Goal: Task Accomplishment & Management: Manage account settings

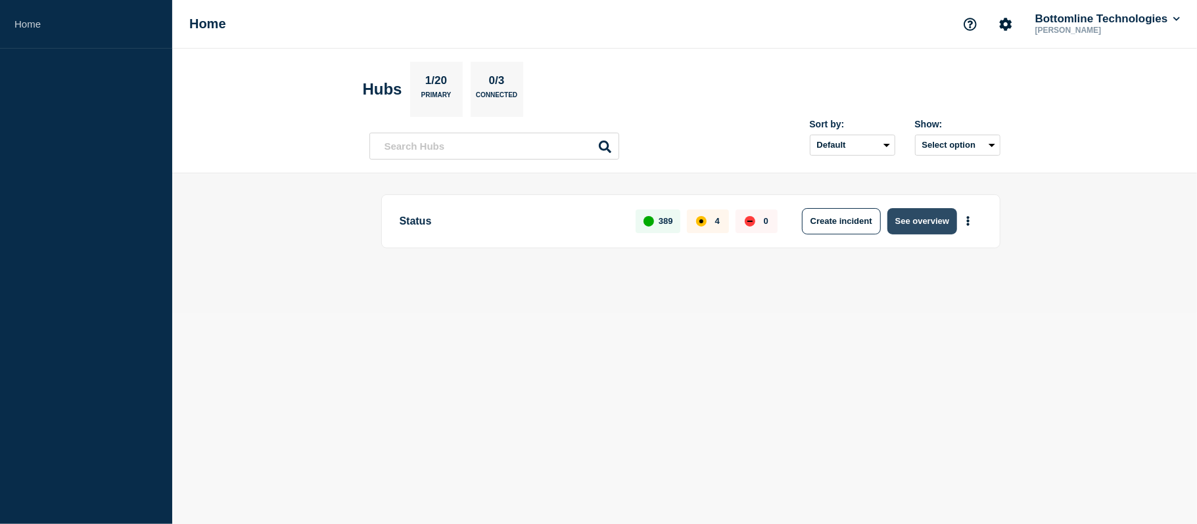
click at [902, 221] on button "See overview" at bounding box center [922, 221] width 70 height 26
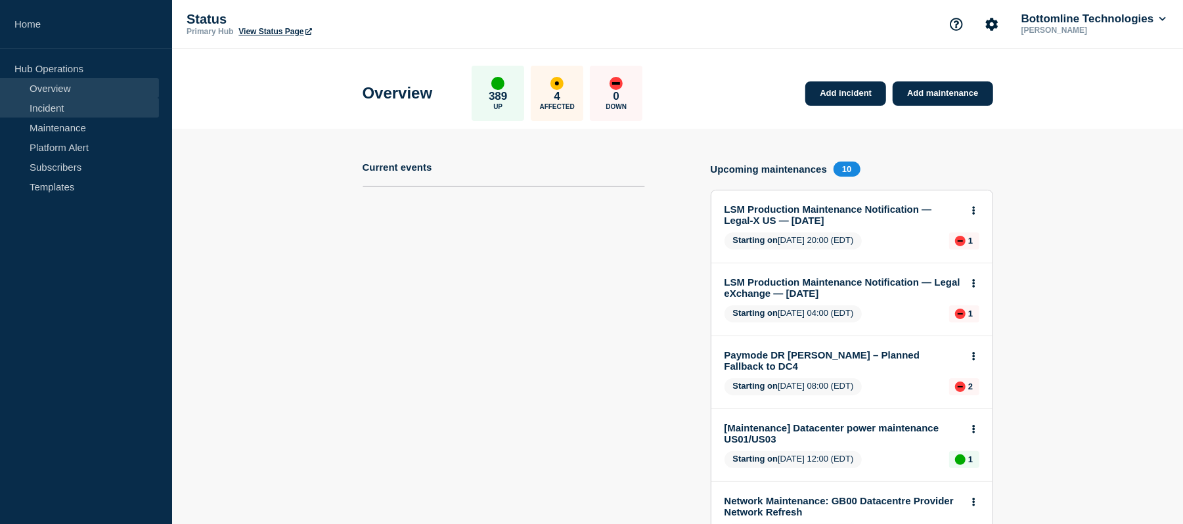
click at [80, 108] on link "Incident" at bounding box center [79, 108] width 159 height 20
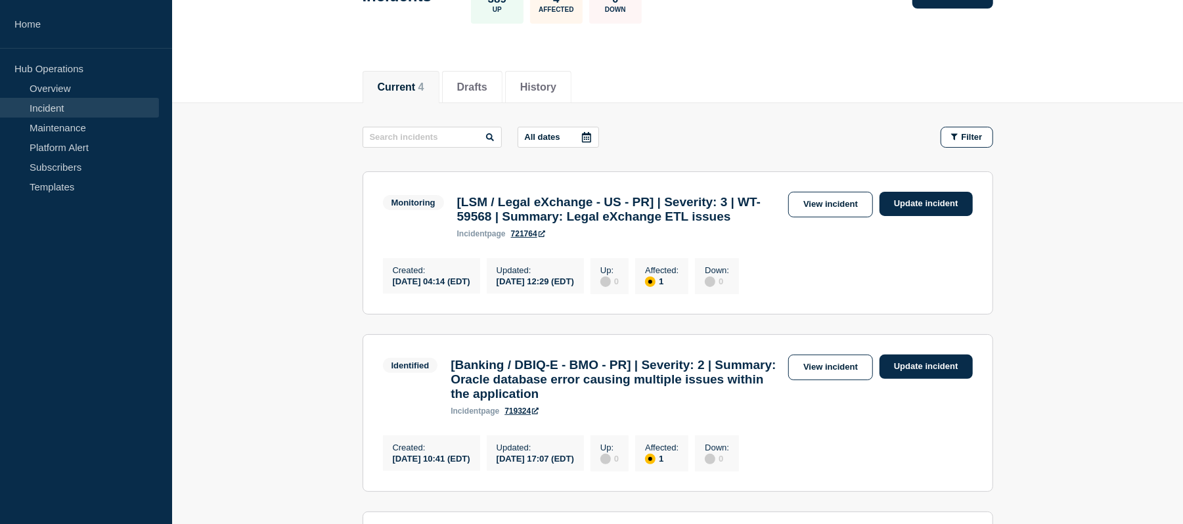
scroll to position [103, 0]
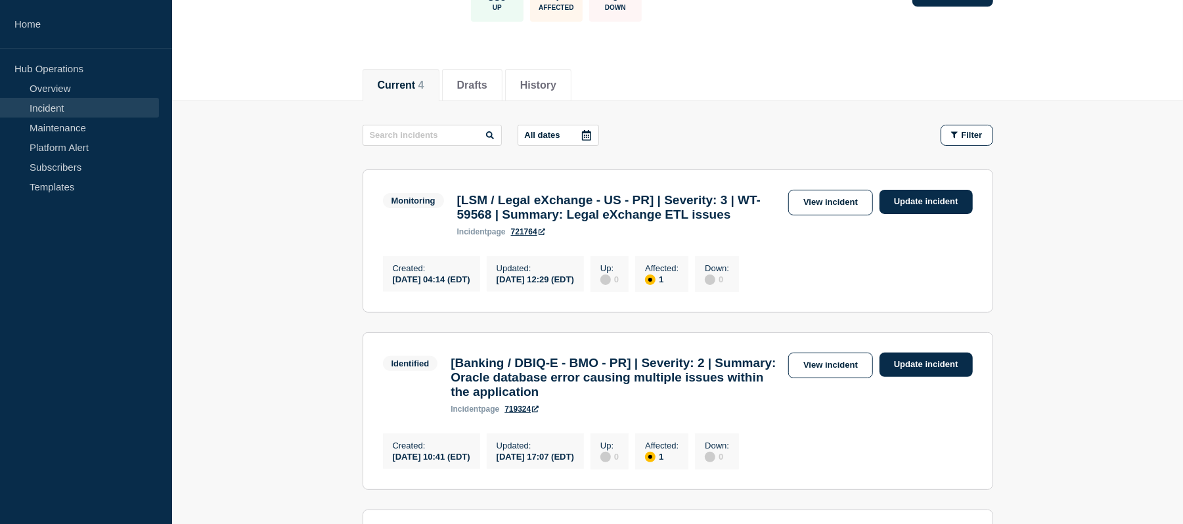
click at [592, 222] on h3 "[LSM / Legal eXchange - US - PR] | Severity: 3 | WT-59568 | Summary: Legal eXch…" at bounding box center [619, 207] width 325 height 29
click at [849, 196] on link "View incident" at bounding box center [831, 203] width 85 height 26
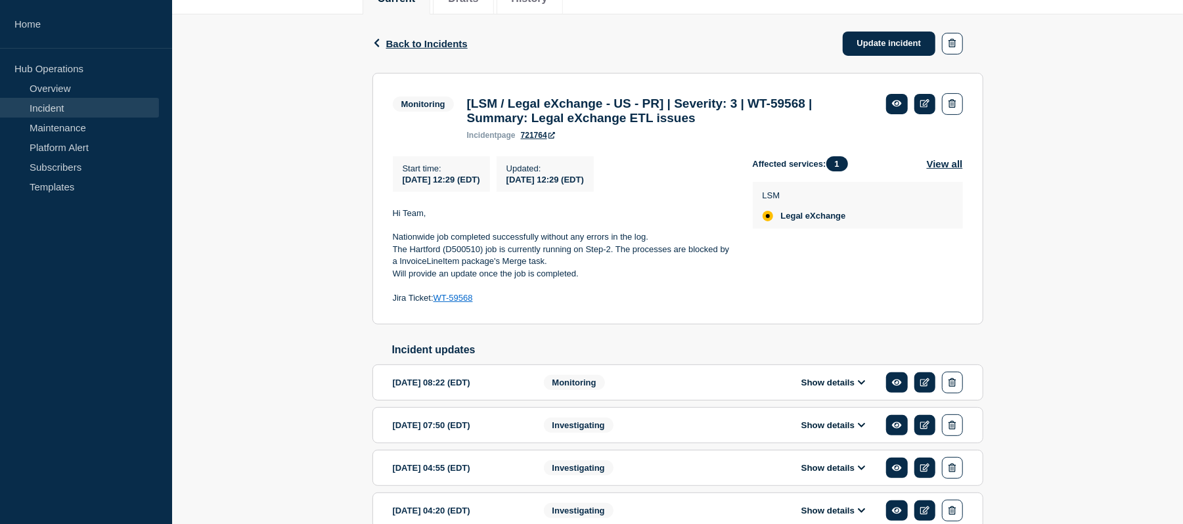
scroll to position [192, 0]
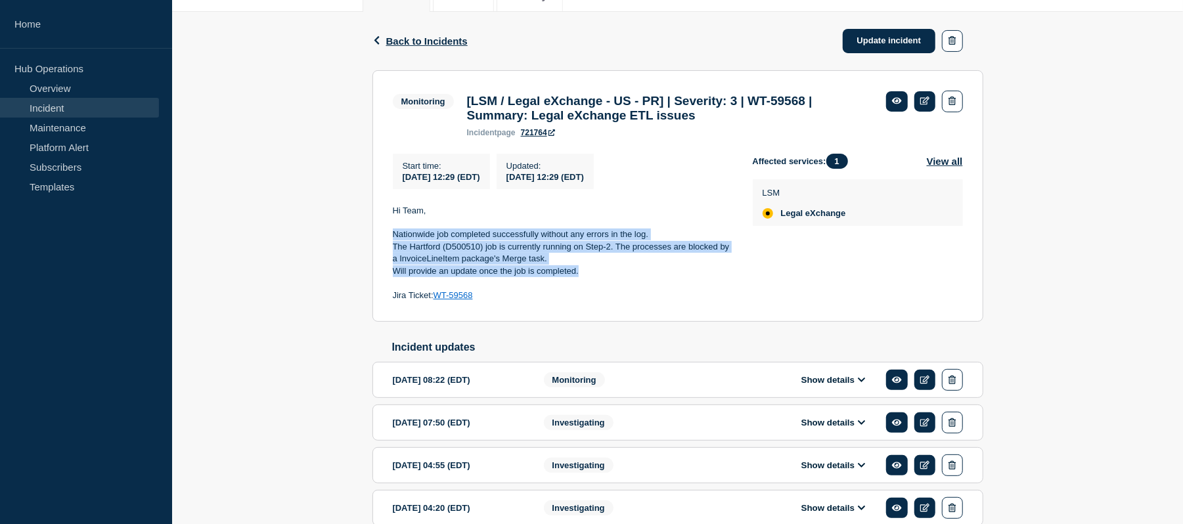
drag, startPoint x: 610, startPoint y: 277, endPoint x: 394, endPoint y: 240, distance: 218.5
click at [394, 240] on div "Hi Team, Nationwide job completed successfully without any errors in the log. T…" at bounding box center [562, 253] width 339 height 97
click at [614, 277] on p "Will provide an update once the job is completed." at bounding box center [562, 271] width 339 height 12
drag, startPoint x: 595, startPoint y: 279, endPoint x: 392, endPoint y: 242, distance: 205.7
click at [393, 242] on div "Hi Team, Nationwide job completed successfully without any errors in the log. T…" at bounding box center [562, 253] width 339 height 97
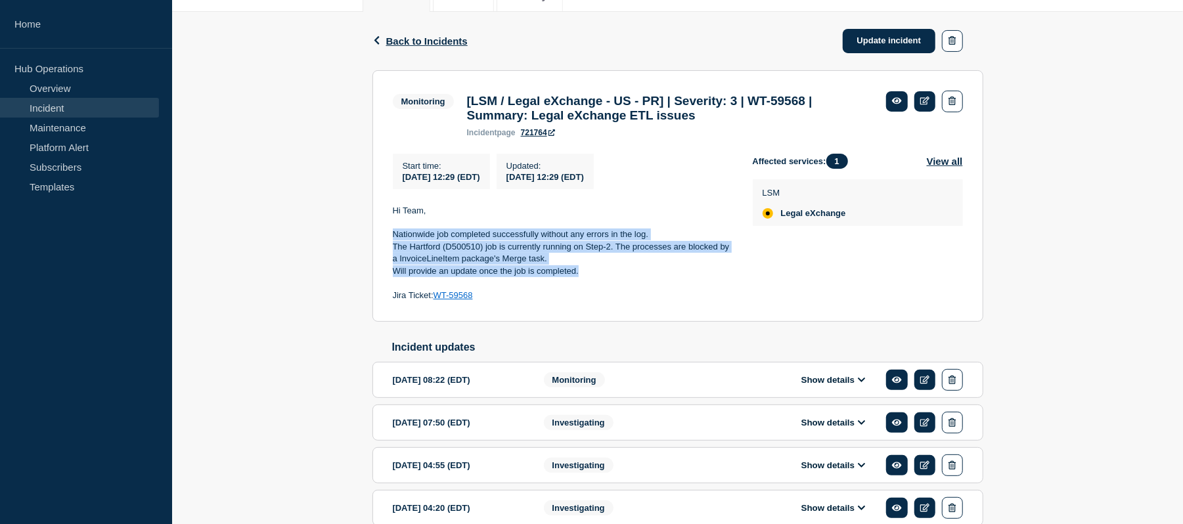
copy div "Nationwide job completed successfully without any errors in the log. The Hartfo…"
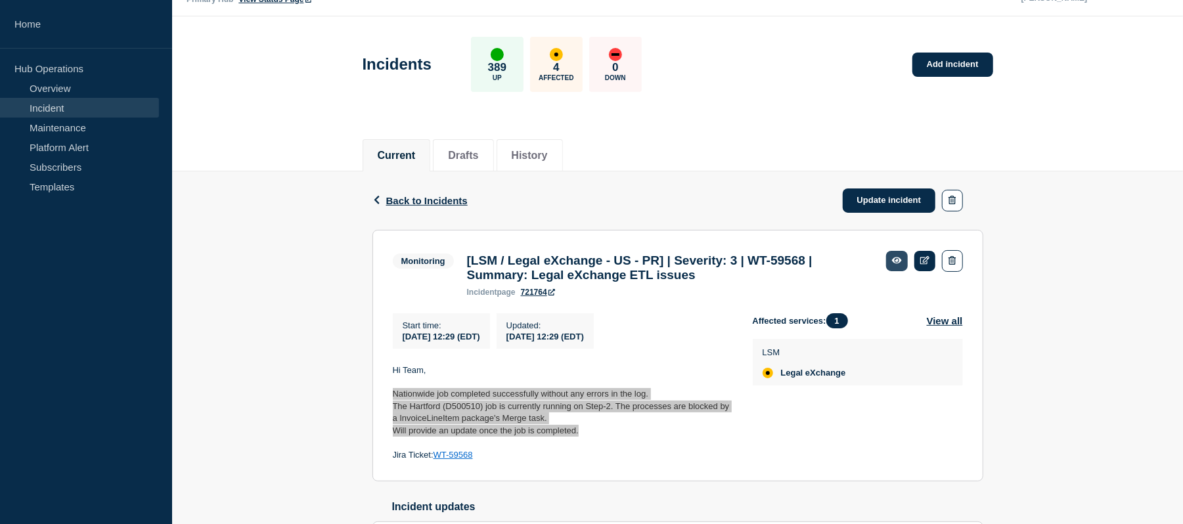
scroll to position [30, 0]
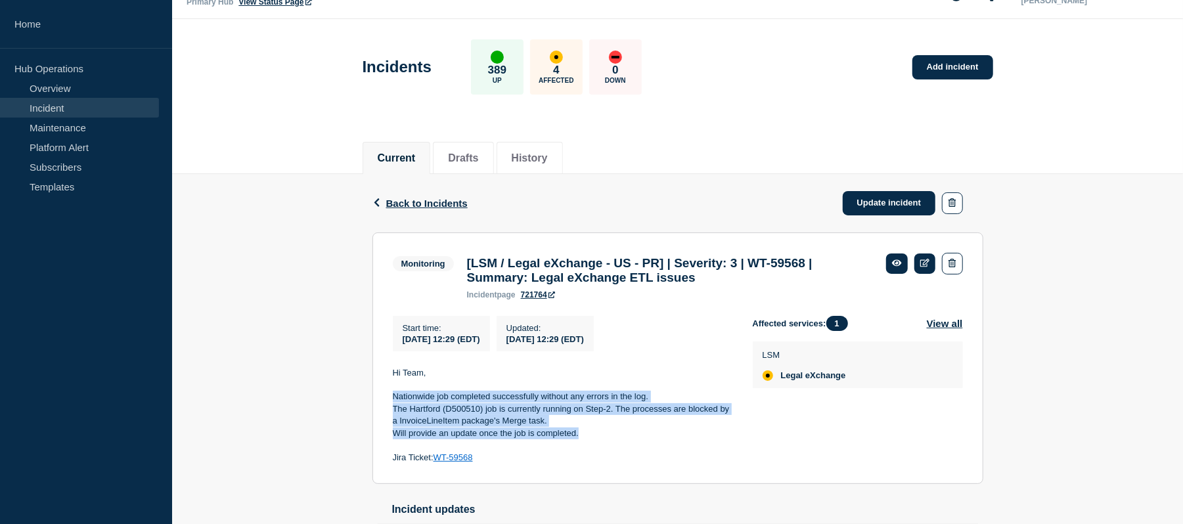
click at [681, 413] on p "The Hartford (D500510) job is currently running on Step-2. The processes are bl…" at bounding box center [562, 415] width 339 height 24
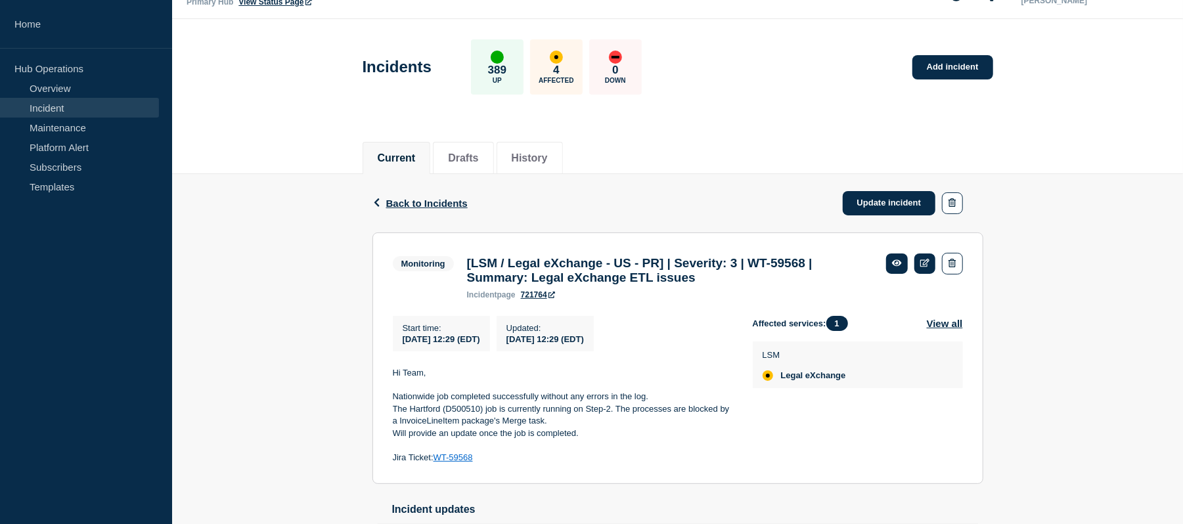
click at [622, 451] on p at bounding box center [562, 446] width 339 height 12
click at [621, 436] on p "Will provide an update once the job is completed." at bounding box center [562, 434] width 339 height 12
click at [923, 263] on icon at bounding box center [926, 263] width 10 height 9
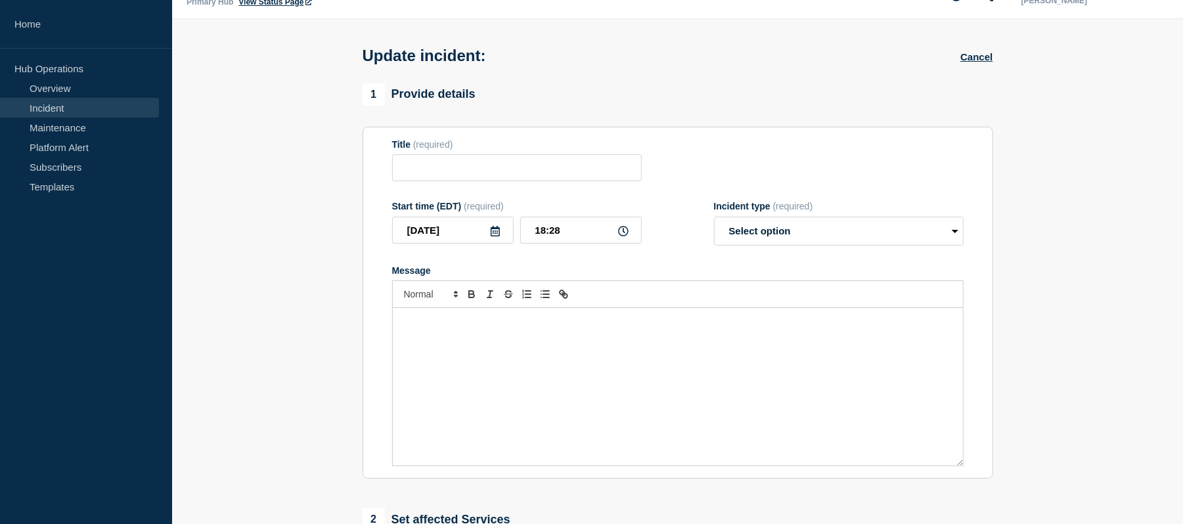
type input "[LSM / Legal eXchange - US - PR] | Severity: 3 | WT-59568 | Summary: Legal eXch…"
type input "12:29"
select select "monitoring"
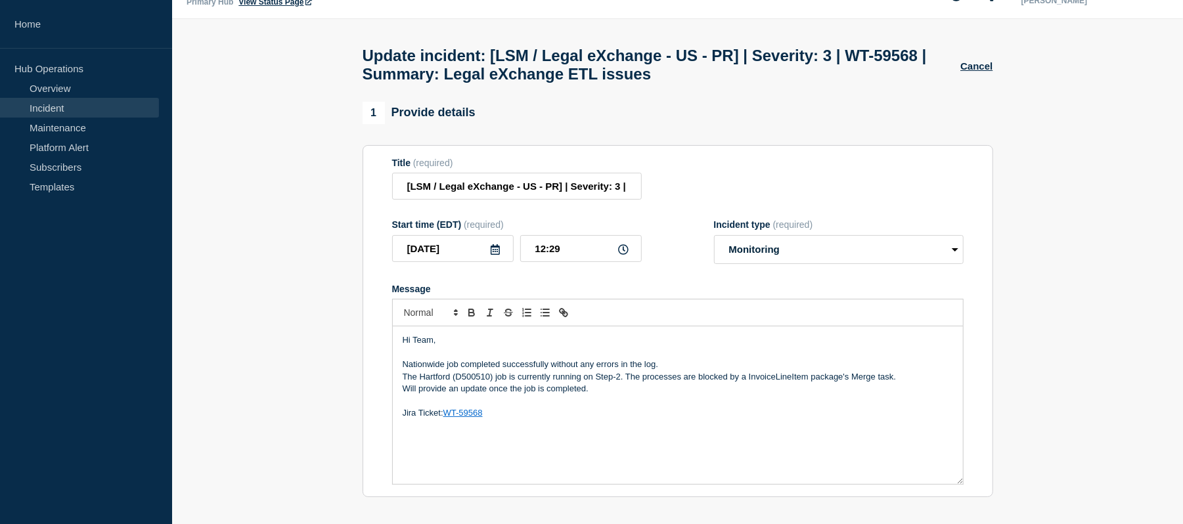
click at [618, 393] on p "Will provide an update once the job is completed." at bounding box center [678, 389] width 551 height 12
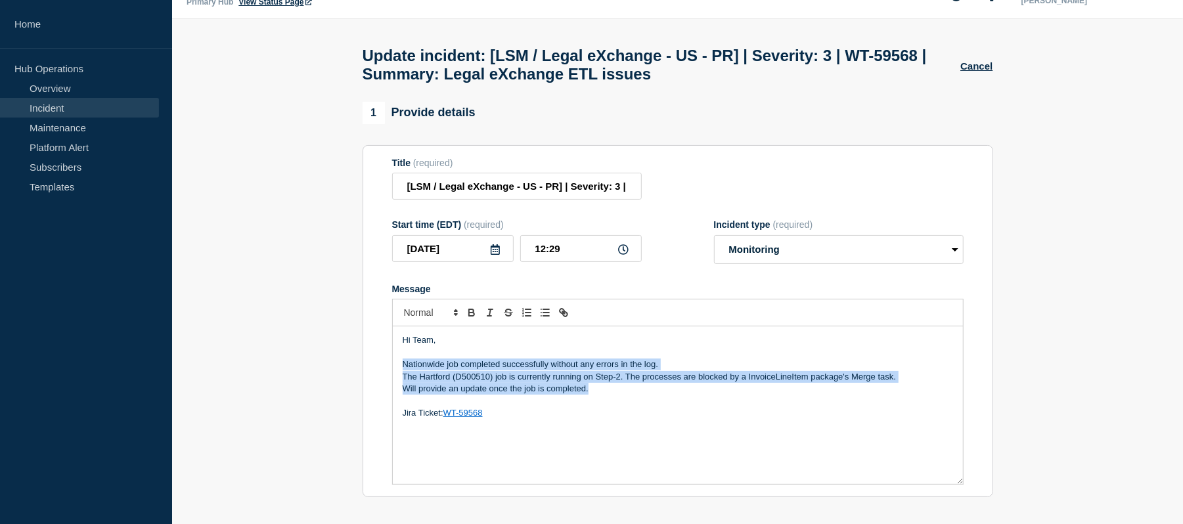
drag, startPoint x: 627, startPoint y: 398, endPoint x: 400, endPoint y: 379, distance: 227.5
click at [400, 379] on div "Hi Team, Nationwide job completed successfully without any errors in the log. T…" at bounding box center [678, 406] width 570 height 158
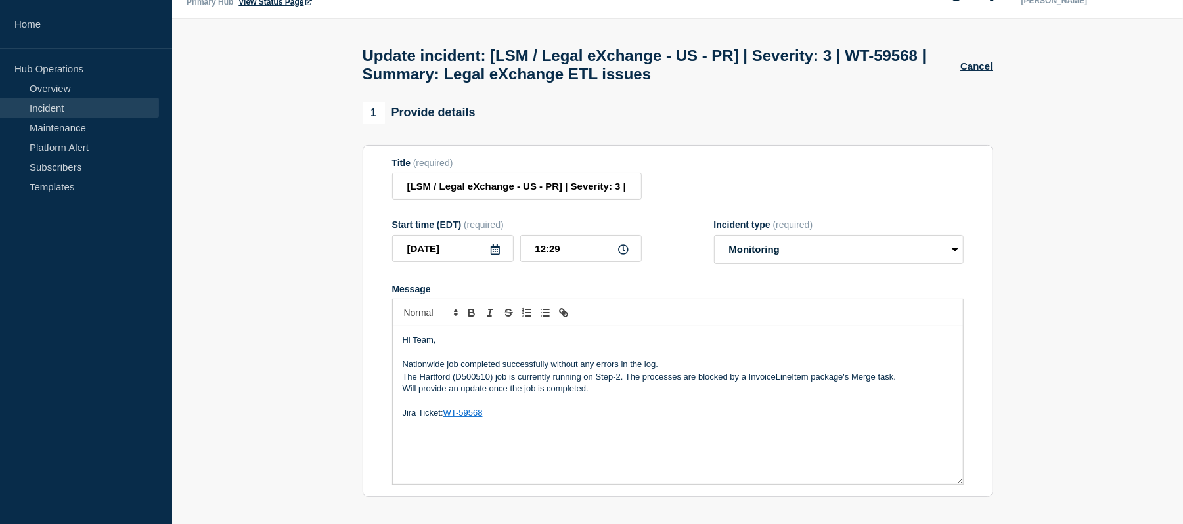
click at [574, 359] on p "Message" at bounding box center [678, 353] width 551 height 12
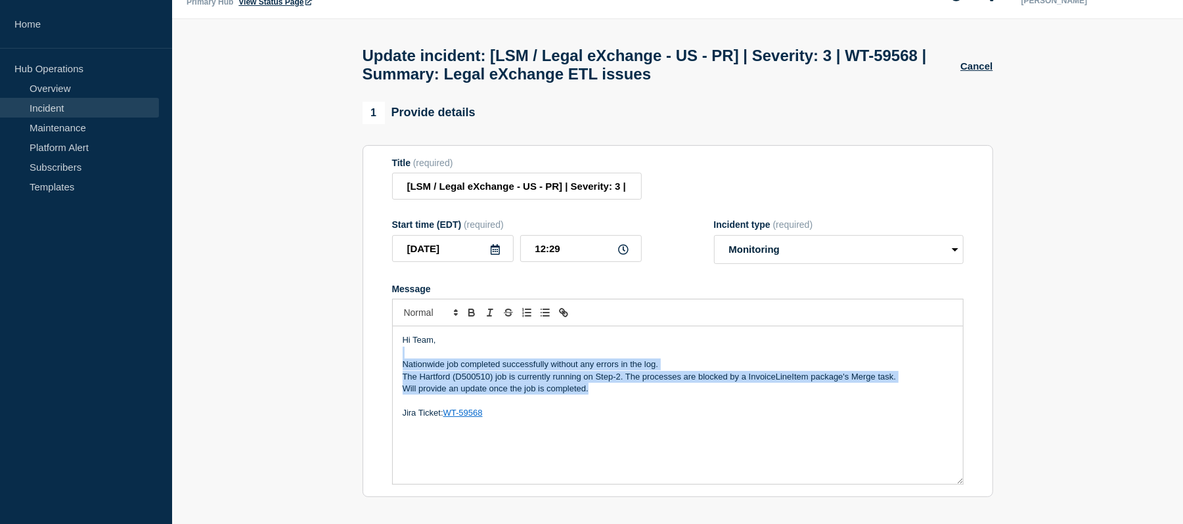
drag, startPoint x: 614, startPoint y: 393, endPoint x: 400, endPoint y: 366, distance: 215.9
click at [400, 366] on div "Hi Team, Nationwide job completed successfully without any errors in the log. T…" at bounding box center [678, 406] width 570 height 158
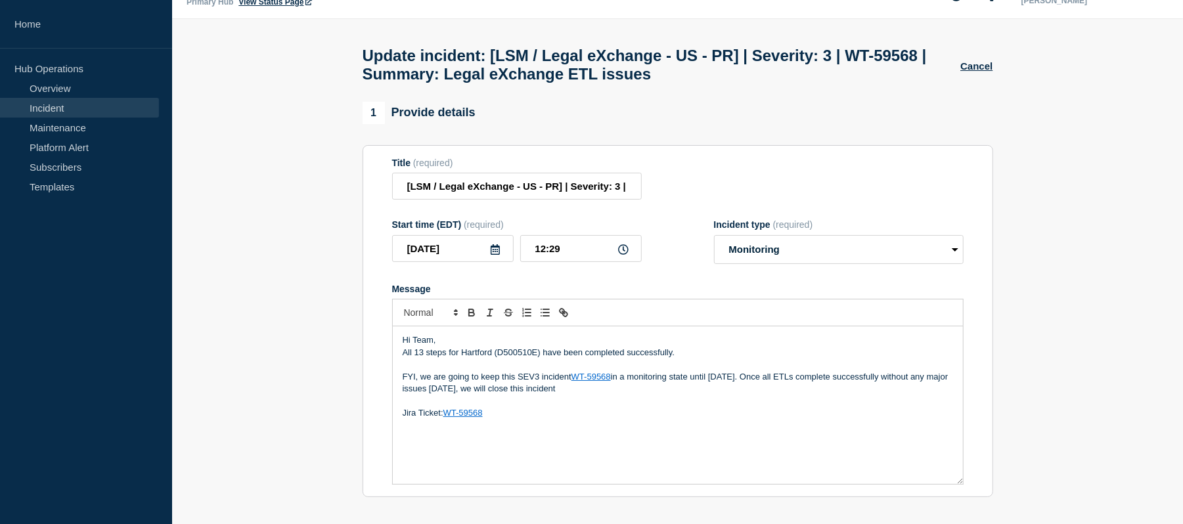
click at [413, 371] on p "Message" at bounding box center [678, 365] width 551 height 12
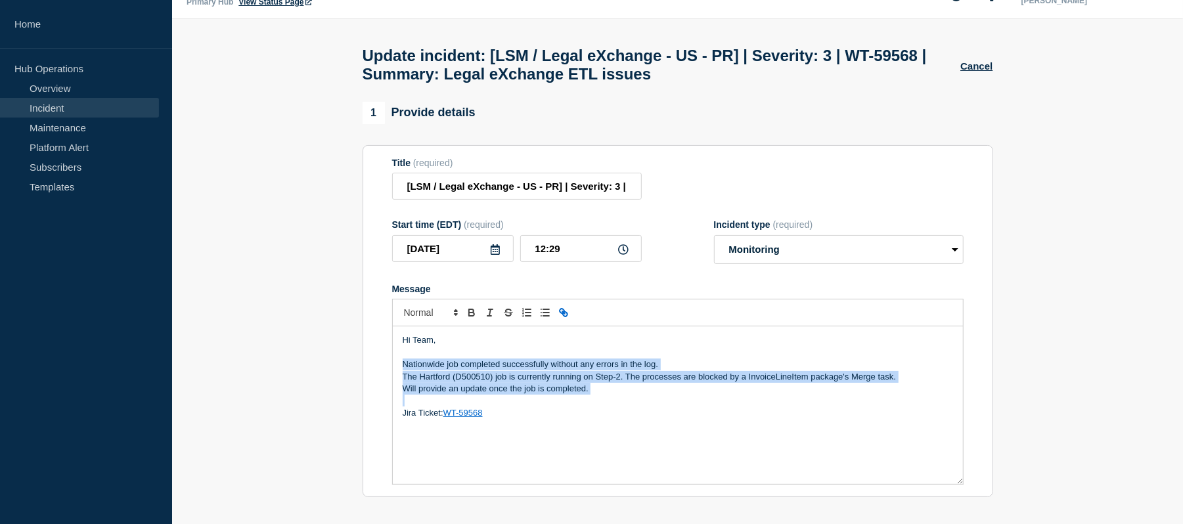
drag, startPoint x: 616, startPoint y: 405, endPoint x: 397, endPoint y: 376, distance: 220.7
click at [397, 376] on div "Hi Team, Nationwide job completed successfully without any errors in the log. T…" at bounding box center [678, 406] width 570 height 158
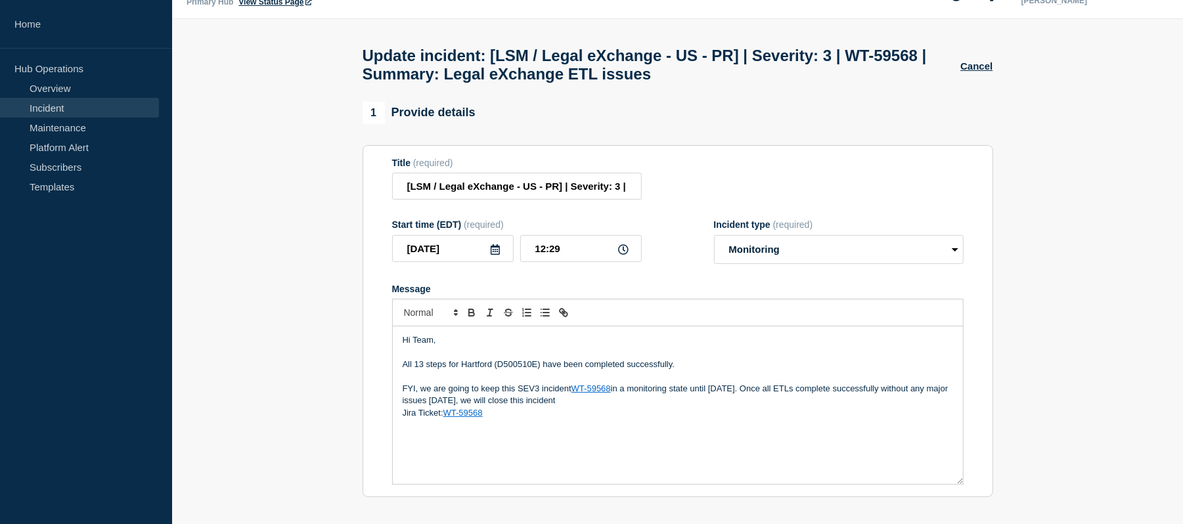
click at [457, 383] on p "Message" at bounding box center [678, 377] width 551 height 12
drag, startPoint x: 408, startPoint y: 386, endPoint x: 400, endPoint y: 371, distance: 17.4
click at [400, 371] on div "Hi Team, All 13 steps for Hartford (D500510E) have been completed successfully.…" at bounding box center [678, 406] width 570 height 158
click at [419, 346] on p "Hi Team," at bounding box center [678, 340] width 551 height 12
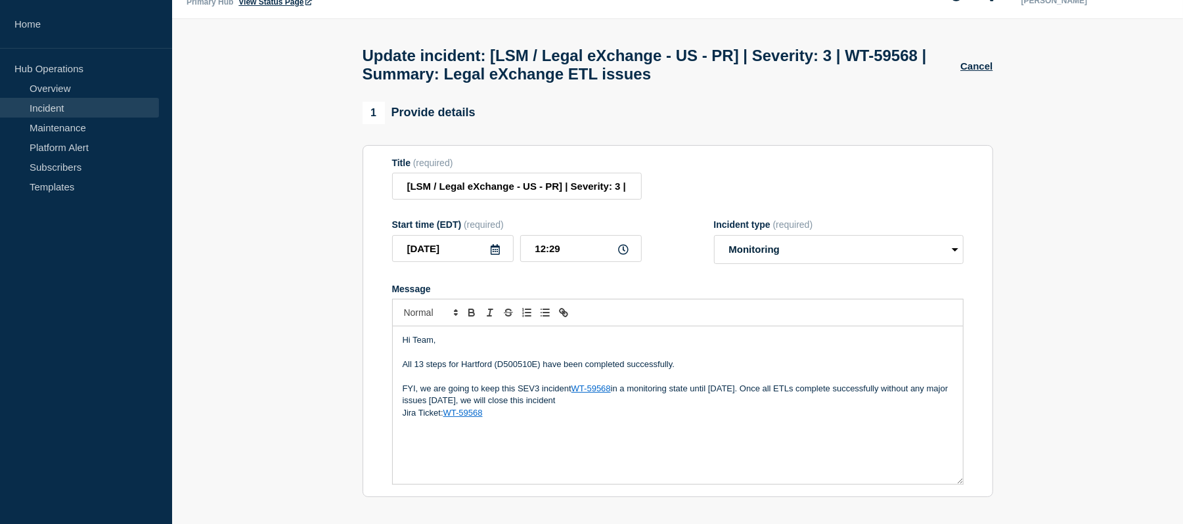
click at [403, 359] on p "Message" at bounding box center [678, 353] width 551 height 12
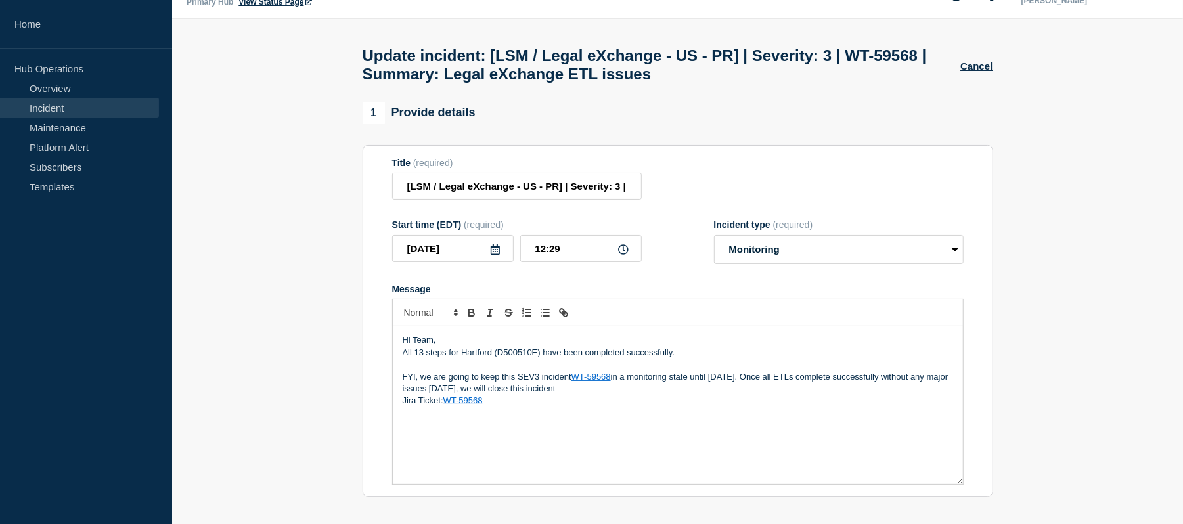
click at [414, 371] on p "Message" at bounding box center [678, 365] width 551 height 12
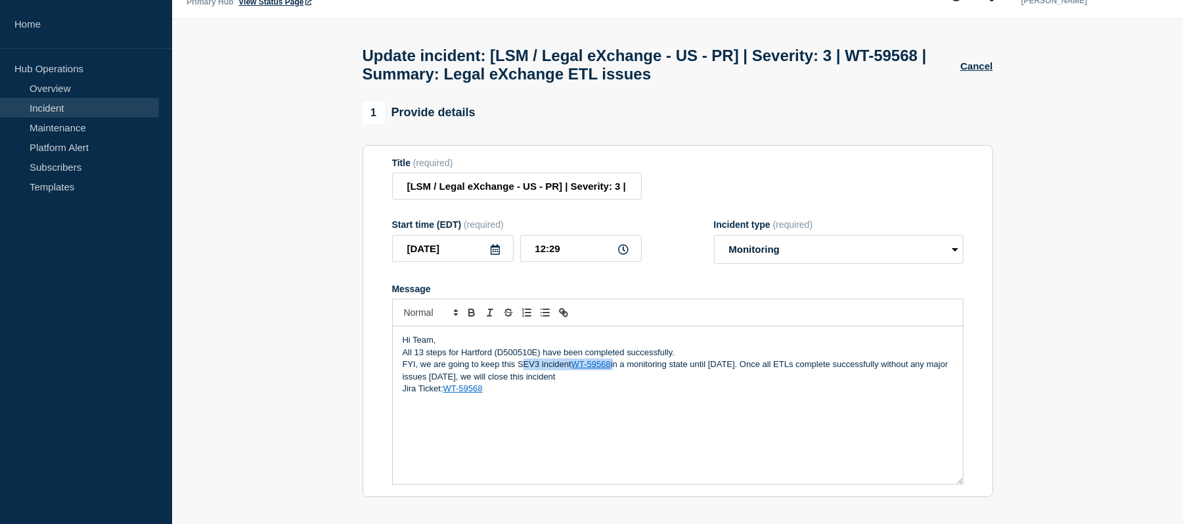
drag, startPoint x: 616, startPoint y: 376, endPoint x: 526, endPoint y: 375, distance: 89.4
click at [526, 375] on p "FYI, we are going to keep this SEV3 incident WT-59568 in a monitoring state unt…" at bounding box center [678, 371] width 551 height 24
click at [687, 371] on p "FYI, we are going to keep this incident in a monitoring state until [DATE]. Onc…" at bounding box center [678, 371] width 551 height 24
click at [418, 374] on p "FYI, we are going to keep this incident in a monitoring state until [DATE]. Onc…" at bounding box center [678, 371] width 551 height 24
click at [401, 373] on div "Hi Team, All 13 steps for Hartford (D500510E) have been completed successfully.…" at bounding box center [678, 406] width 570 height 158
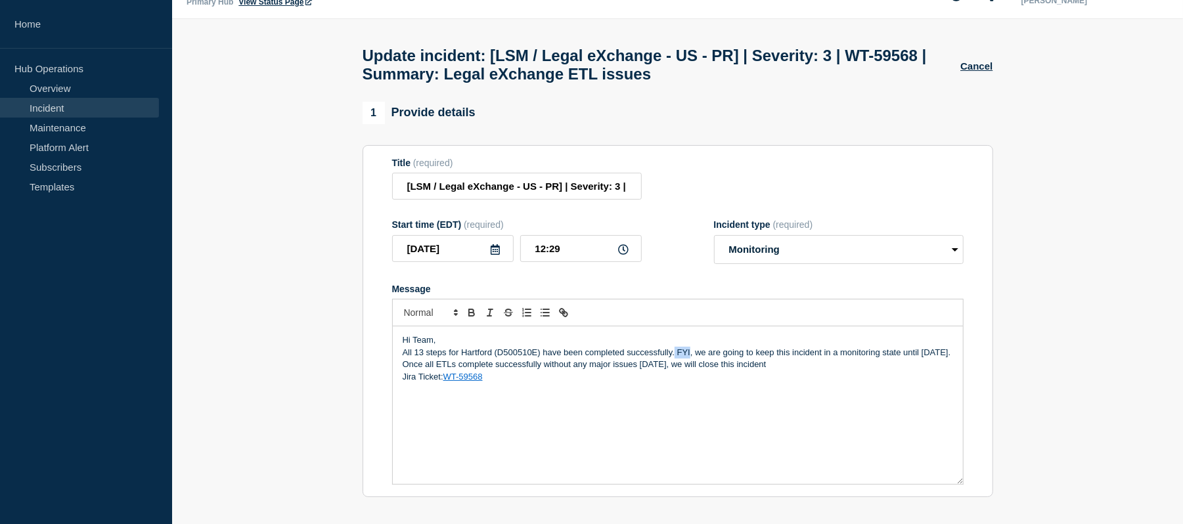
drag, startPoint x: 691, startPoint y: 359, endPoint x: 676, endPoint y: 359, distance: 15.1
click at [676, 359] on p "All 13 steps for Hartford (D500510E) have been completed successfully. FYI, we …" at bounding box center [678, 359] width 551 height 24
click at [678, 361] on p "All 13 steps for Hartford (D500510E) have been completed successfully, we are g…" at bounding box center [678, 359] width 551 height 24
click at [731, 383] on p "Jira Ticket: WT-59568" at bounding box center [678, 377] width 551 height 12
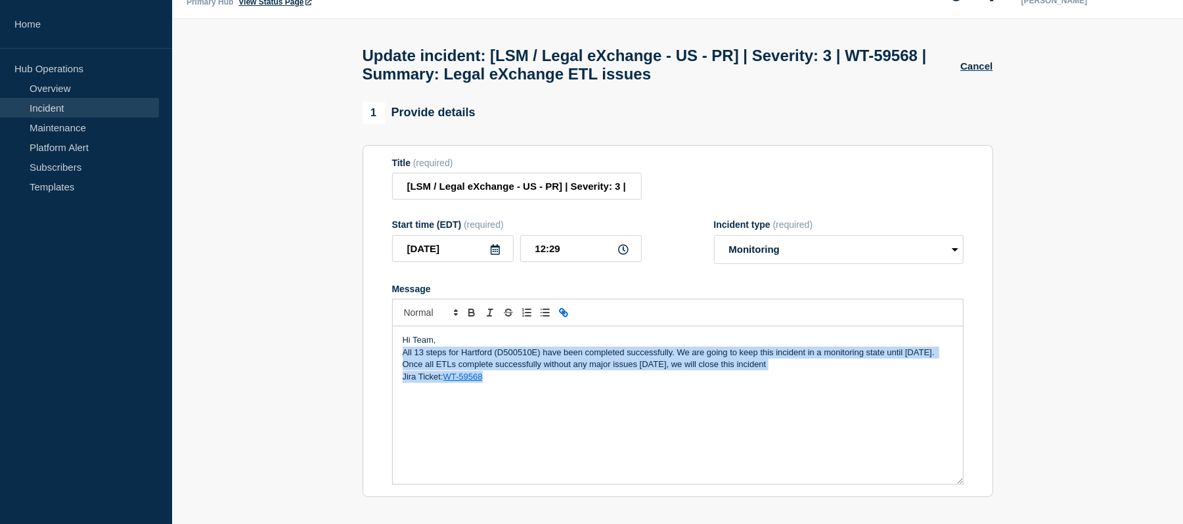
drag, startPoint x: 785, startPoint y: 379, endPoint x: 398, endPoint y: 358, distance: 387.6
click at [398, 358] on div "Hi Team, All 13 steps for Hartford (D500510E) have been completed successfully.…" at bounding box center [678, 406] width 570 height 158
copy div "All 13 steps for Hartford (D500510E) have been completed successfully. We are g…"
click at [648, 398] on div "Hi Team, All 13 steps for Hartford (D500510E) have been completed successfully.…" at bounding box center [678, 406] width 570 height 158
drag, startPoint x: 790, startPoint y: 372, endPoint x: 398, endPoint y: 363, distance: 392.4
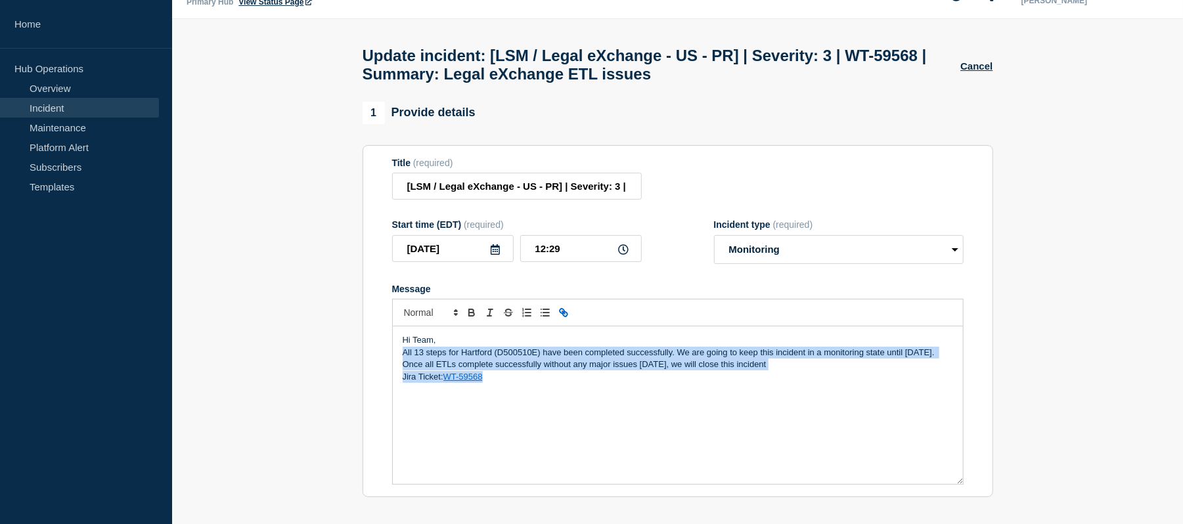
click at [398, 363] on div "Hi Team, All 13 steps for Hartford (D500510E) have been completed successfully.…" at bounding box center [678, 406] width 570 height 158
copy p "All 13 steps for Hartford (D500510E) have been completed successfully. We are g…"
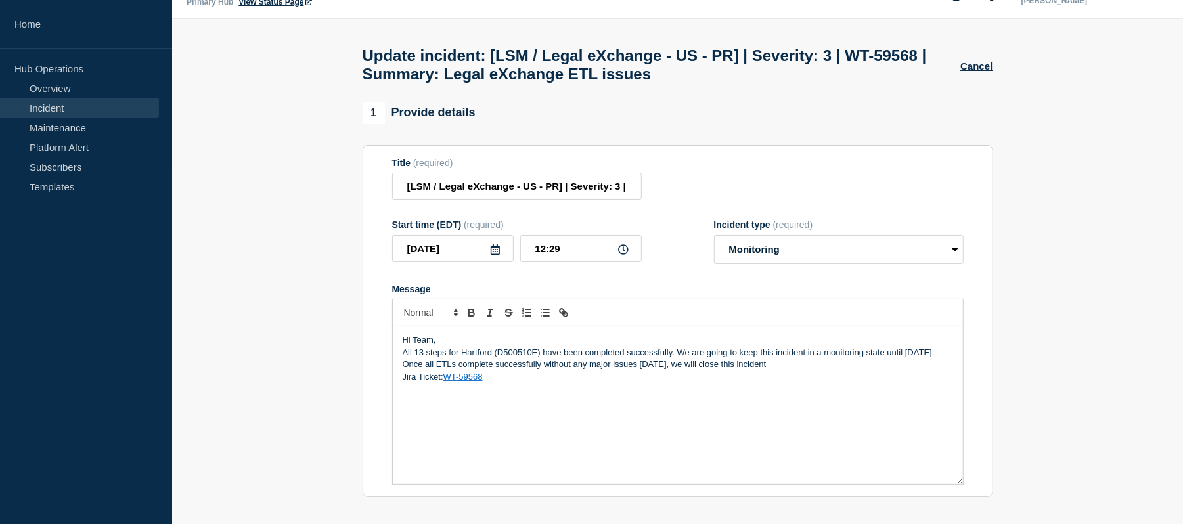
drag, startPoint x: 790, startPoint y: 369, endPoint x: 384, endPoint y: 357, distance: 405.6
click at [384, 357] on section "Title (required) [LSM / Legal eXchange - US - PR] | Severity: 3 | WT-59568 | Su…" at bounding box center [678, 321] width 631 height 353
click at [477, 371] on p "All 13 steps for Hartford (D500510E) have been completed successfully. We will …" at bounding box center [678, 359] width 551 height 24
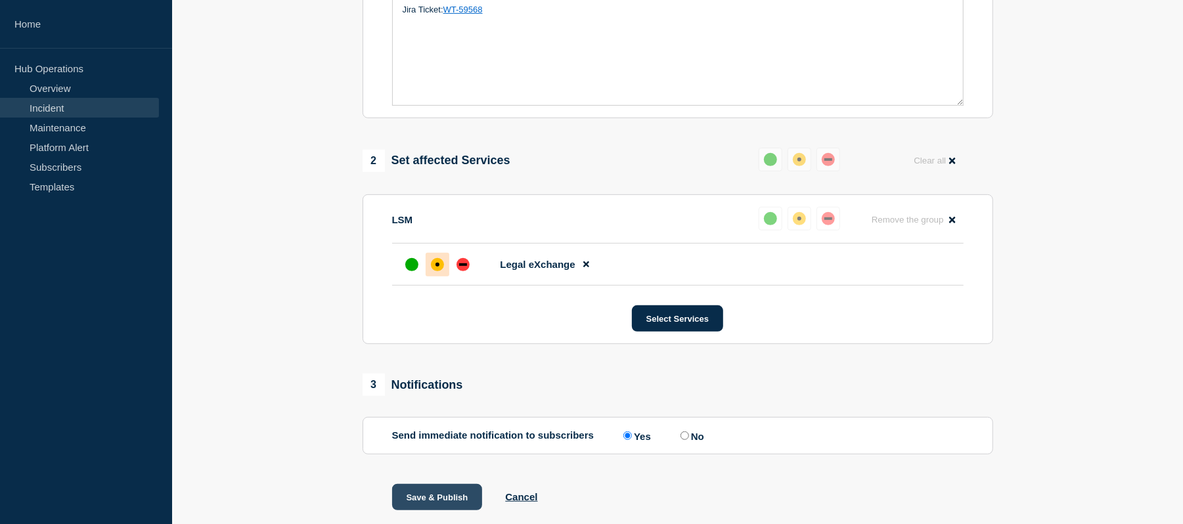
scroll to position [457, 0]
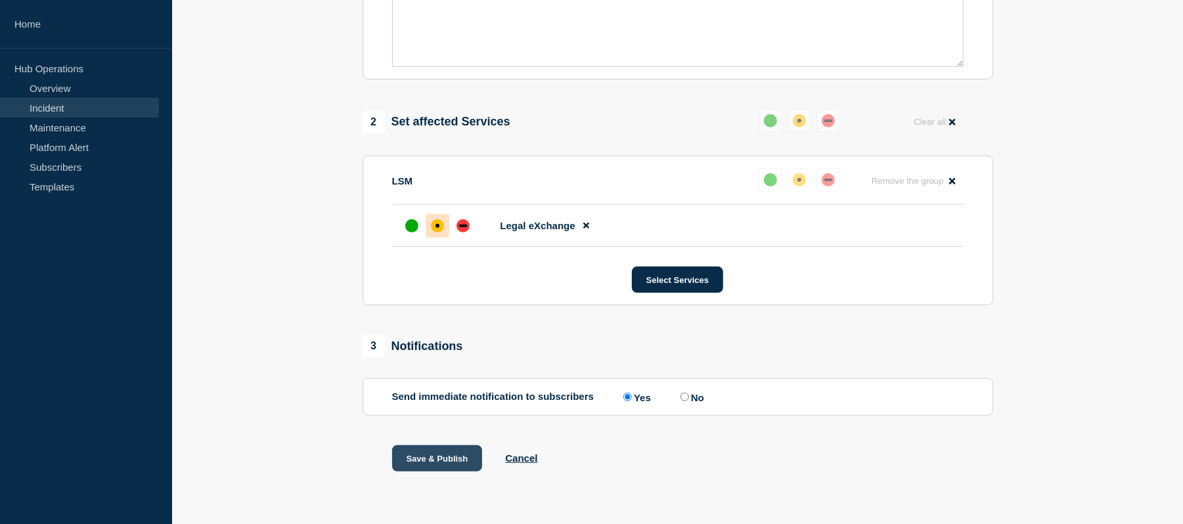
click at [417, 449] on button "Save & Publish" at bounding box center [437, 459] width 91 height 26
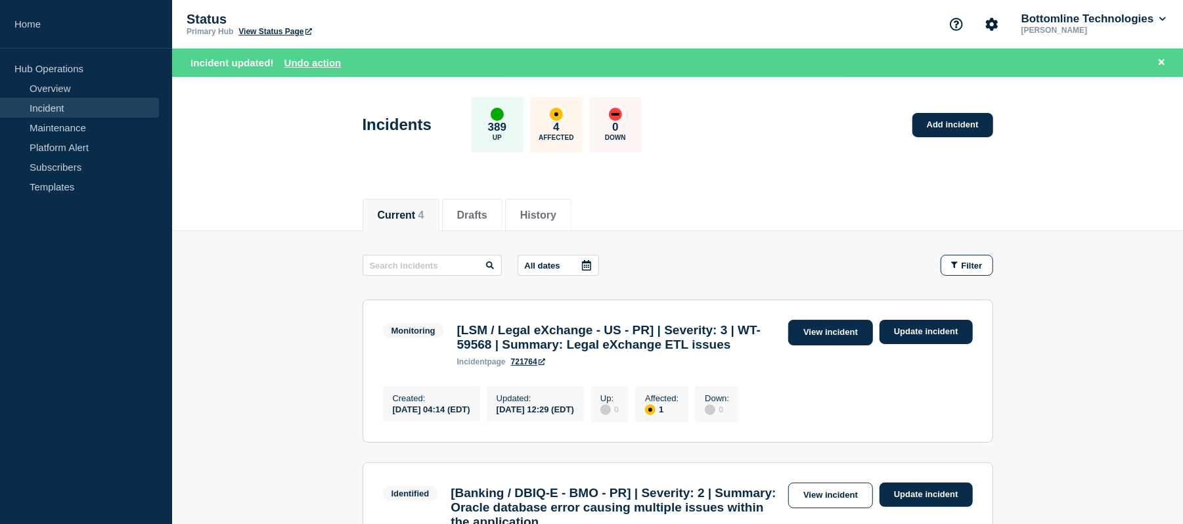
click at [828, 332] on link "View incident" at bounding box center [831, 333] width 85 height 26
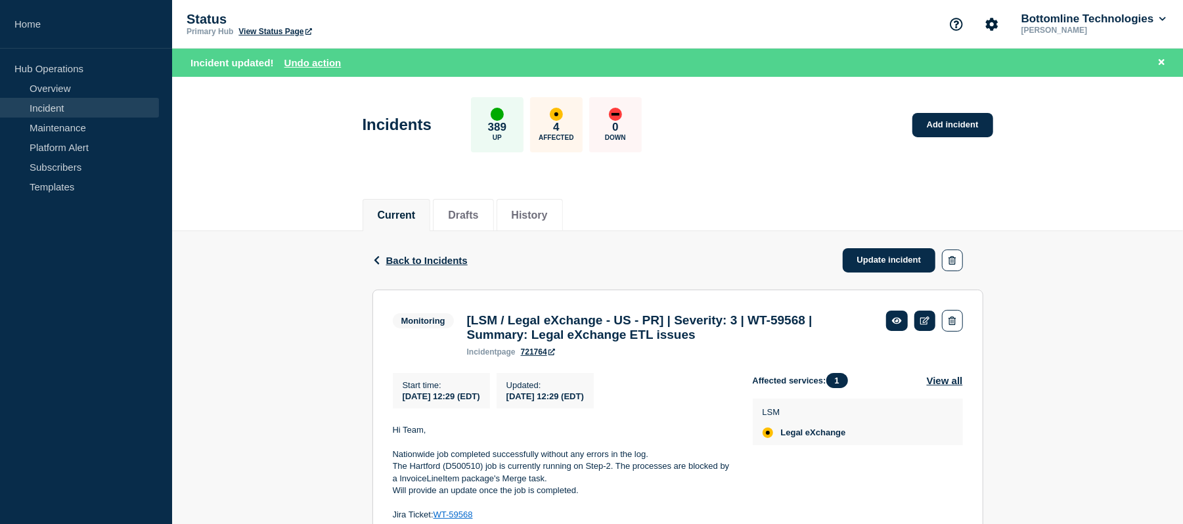
click at [580, 319] on h3 "[LSM / Legal eXchange - US - PR] | Severity: 3 | WT-59568 | Summary: Legal eXch…" at bounding box center [670, 327] width 406 height 29
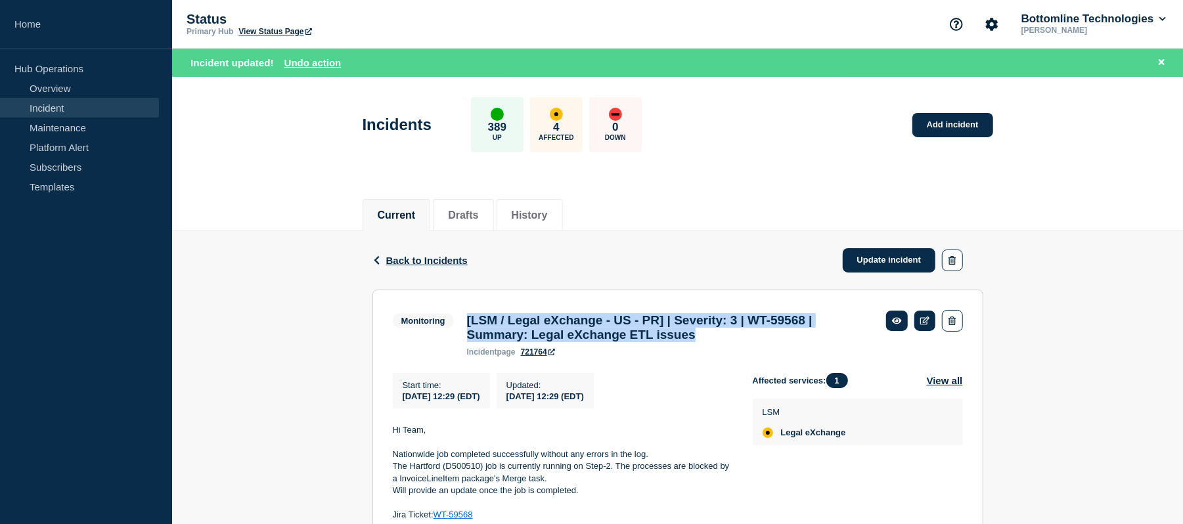
click at [580, 319] on h3 "[LSM / Legal eXchange - US - PR] | Severity: 3 | WT-59568 | Summary: Legal eXch…" at bounding box center [670, 327] width 406 height 29
copy h3 "[LSM / Legal eXchange - US - PR] | Severity: 3 | WT-59568 | Summary: Legal eXch…"
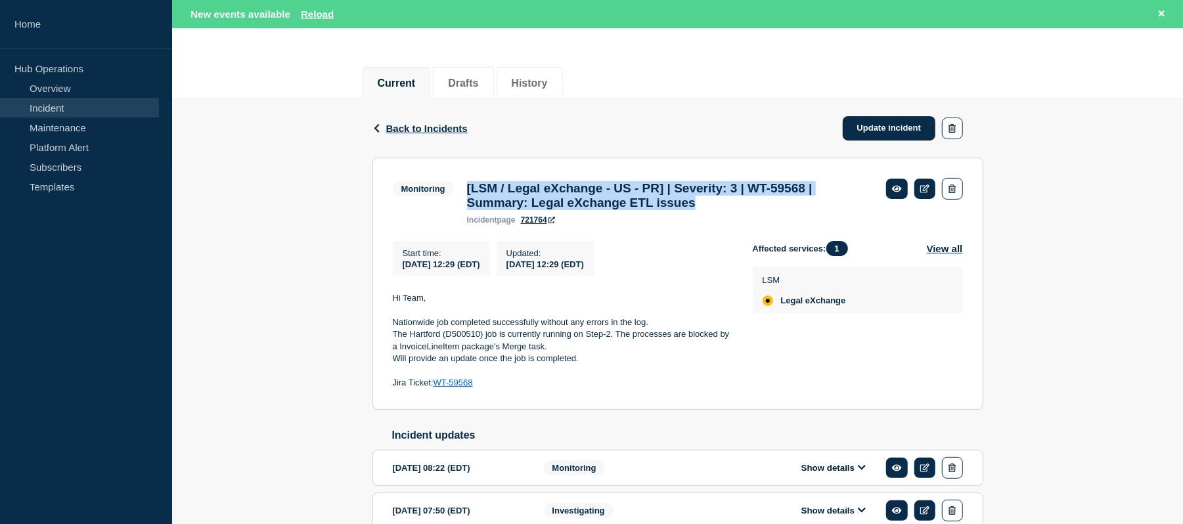
scroll to position [137, 0]
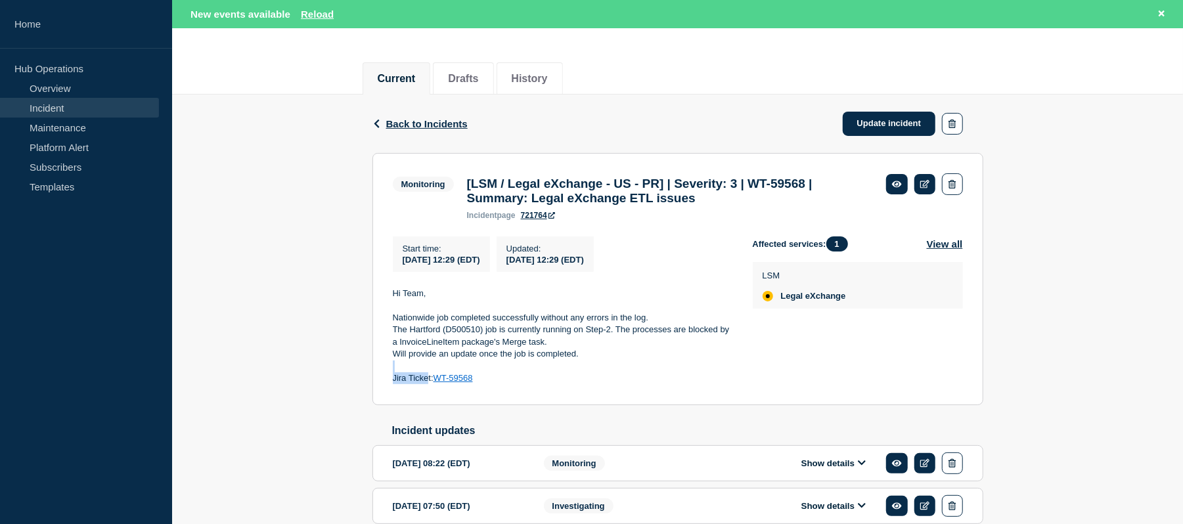
drag, startPoint x: 489, startPoint y: 379, endPoint x: 426, endPoint y: 386, distance: 62.8
click at [426, 385] on div "Hi Team, Nationwide job completed successfully without any errors in the log. T…" at bounding box center [562, 336] width 339 height 97
click at [501, 395] on section "Monitoring [LSM / Legal eXchange - US - PR] | Severity: 3 | WT-59568 | Summary:…" at bounding box center [678, 279] width 611 height 252
drag, startPoint x: 744, startPoint y: 204, endPoint x: 540, endPoint y: 203, distance: 204.4
click at [540, 203] on h3 "[LSM / Legal eXchange - US - PR] | Severity: 3 | WT-59568 | Summary: Legal eXch…" at bounding box center [670, 191] width 406 height 29
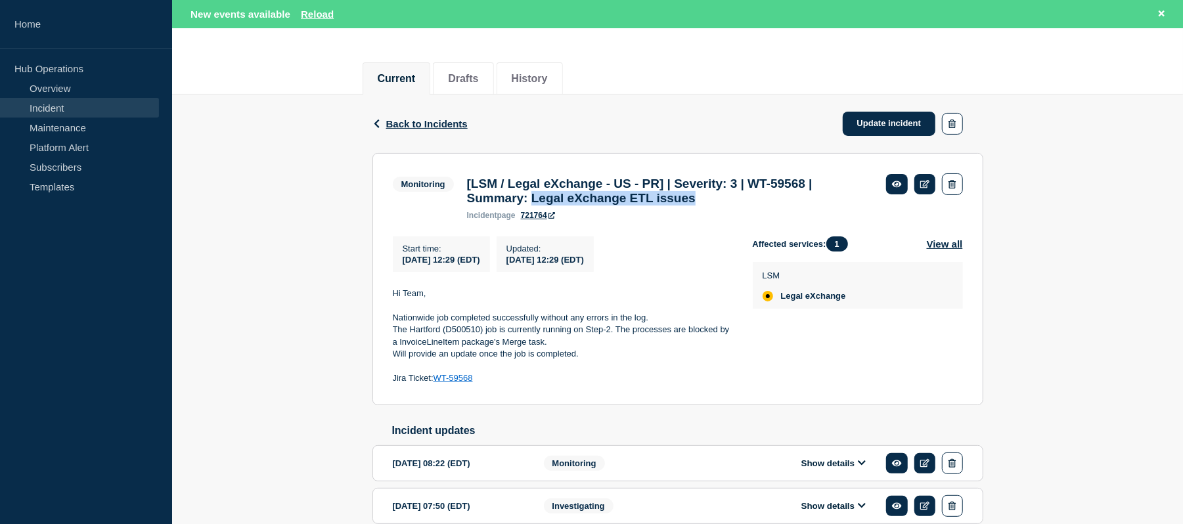
copy h3 "Legal eXchange ETL issues"
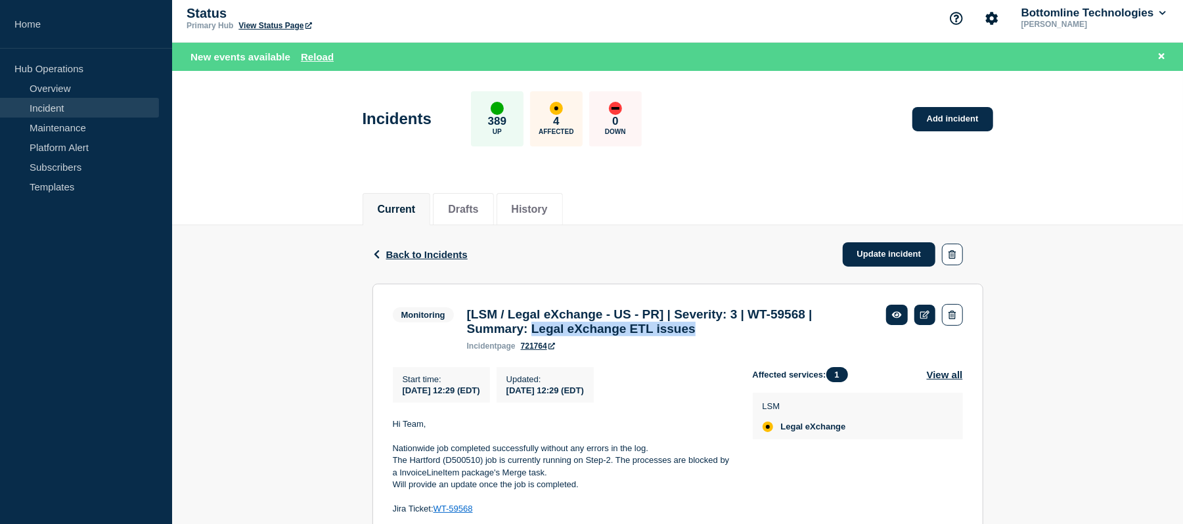
scroll to position [0, 0]
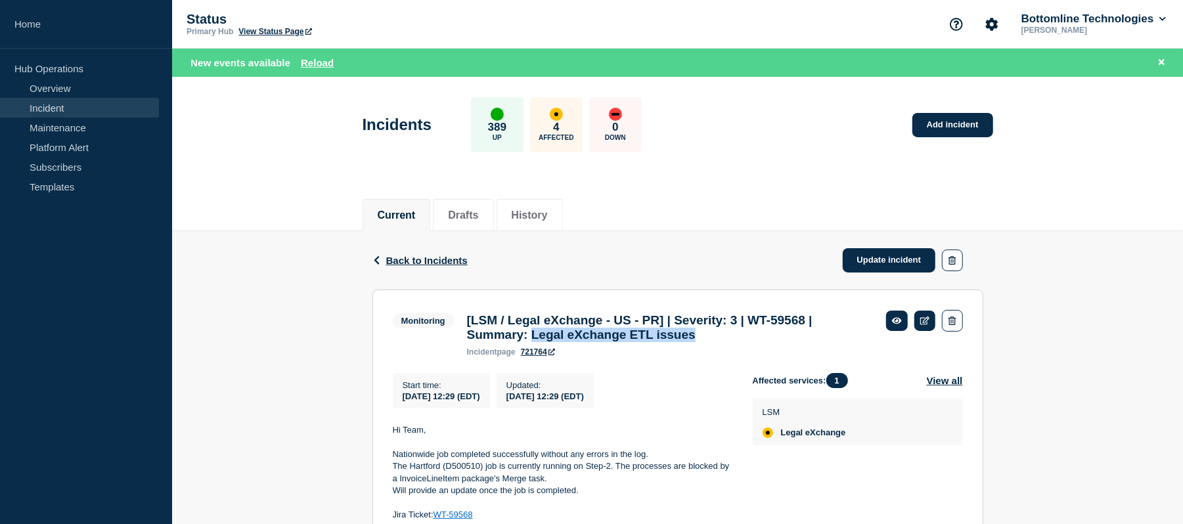
click at [55, 108] on link "Incident" at bounding box center [79, 108] width 159 height 20
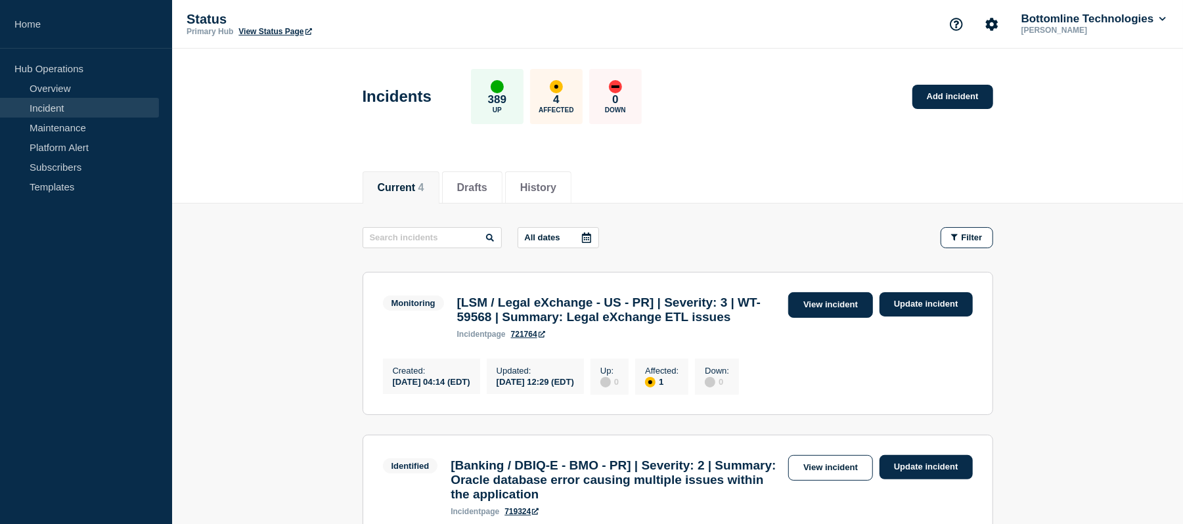
click at [831, 300] on link "View incident" at bounding box center [831, 305] width 85 height 26
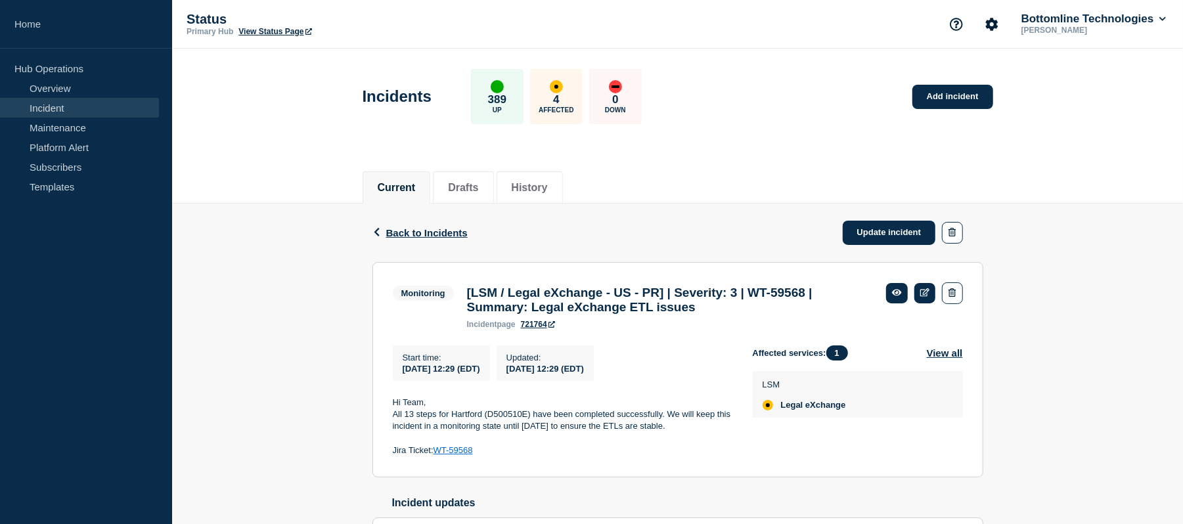
drag, startPoint x: 692, startPoint y: 432, endPoint x: 393, endPoint y: 408, distance: 299.9
click at [393, 408] on div "Hi Team, All 13 steps for Hartford (D500510E) have been completed successfully.…" at bounding box center [562, 427] width 339 height 60
copy div "Hi Team, All 13 steps for Hartford (D500510E) have been completed successfully.…"
